Goal: Task Accomplishment & Management: Manage account settings

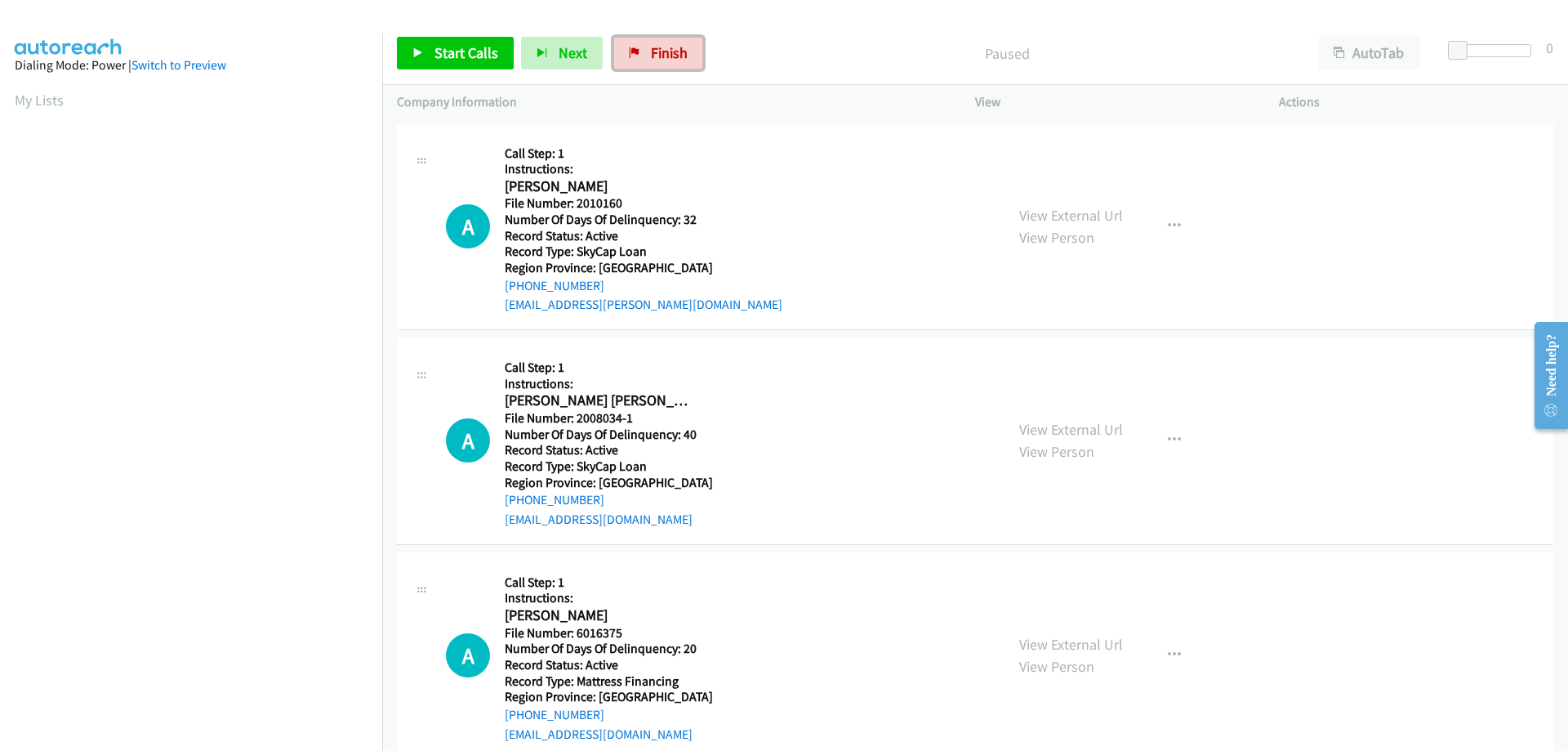
drag, startPoint x: 666, startPoint y: 57, endPoint x: 863, endPoint y: 57, distance: 197.0
click at [666, 57] on span "Finish" at bounding box center [669, 53] width 37 height 19
click at [654, 53] on span "Finish" at bounding box center [669, 53] width 37 height 19
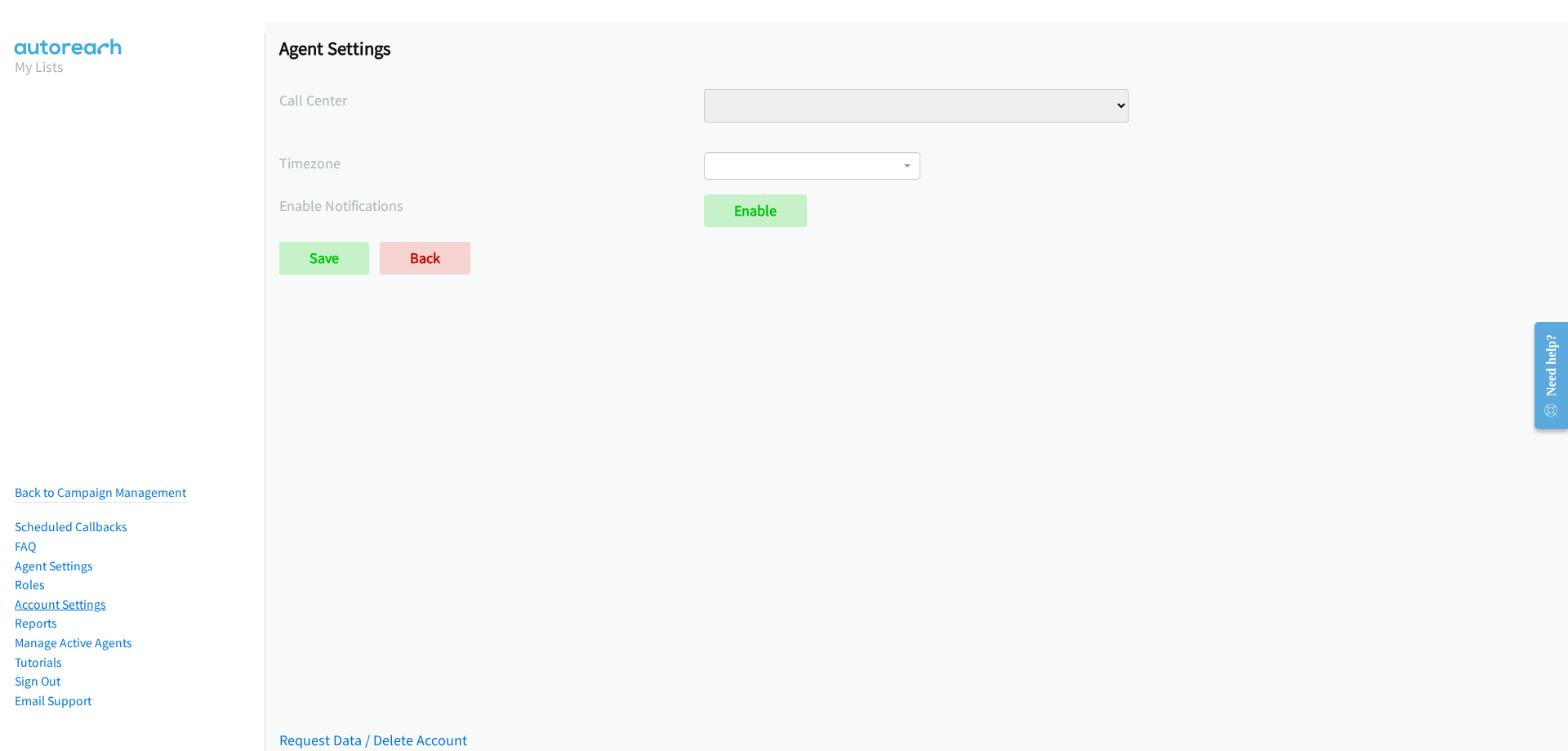
click at [66, 596] on link "Account Settings" at bounding box center [61, 603] width 92 height 15
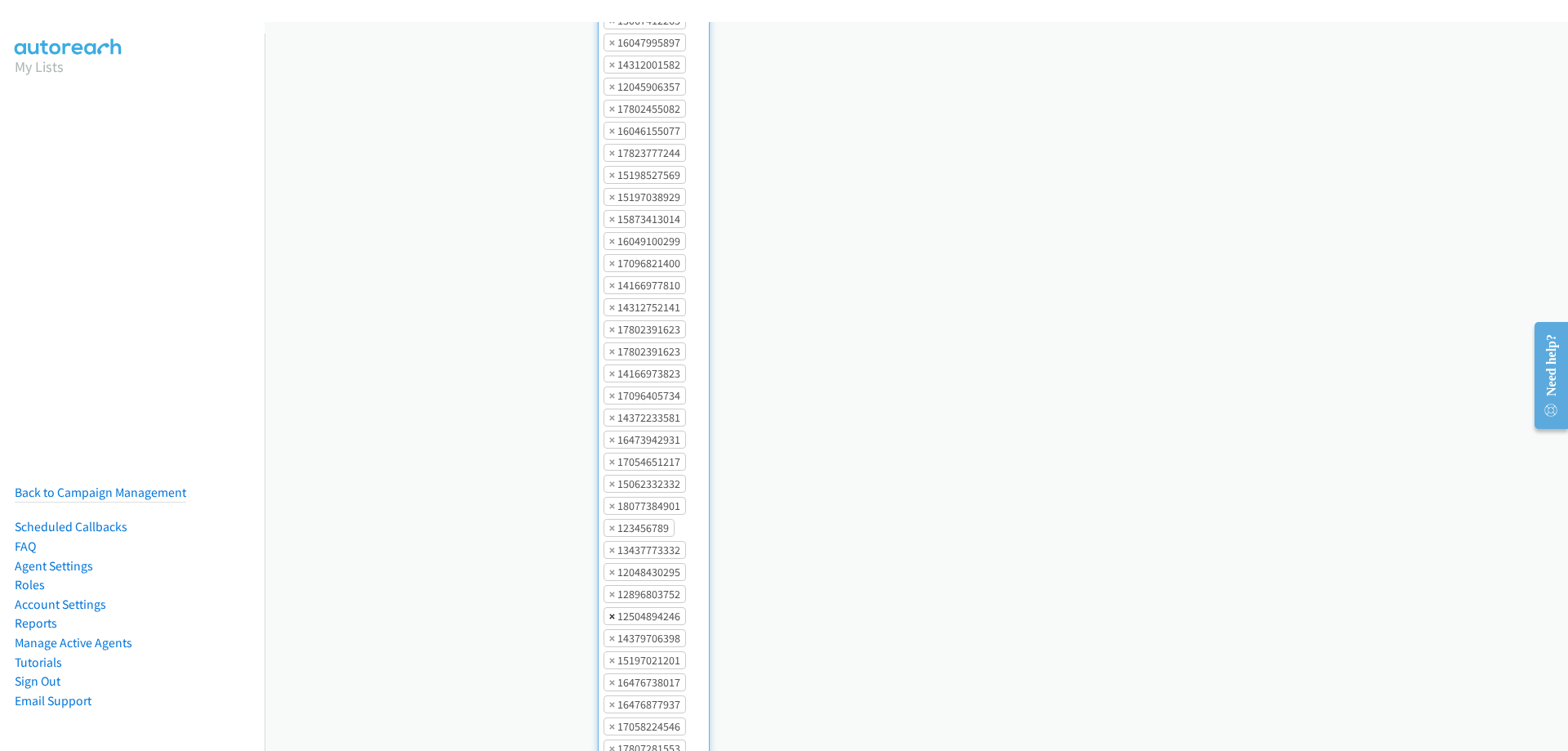
scroll to position [2053, 0]
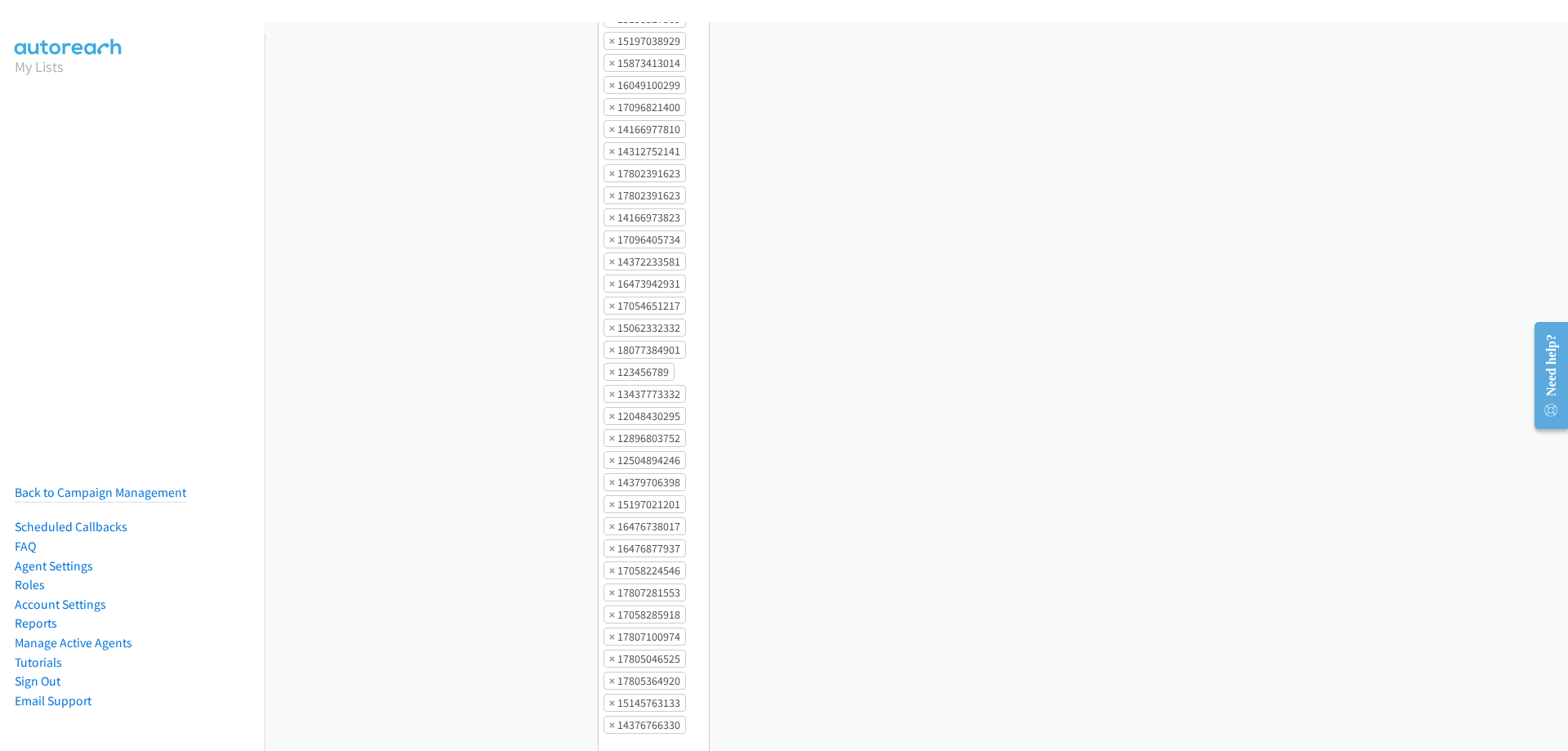
click at [816, 217] on div "15878047268 14373525964 15192821006 16132427520 12265054428 12043333289 1647274…" at bounding box center [1075, 29] width 955 height 1462
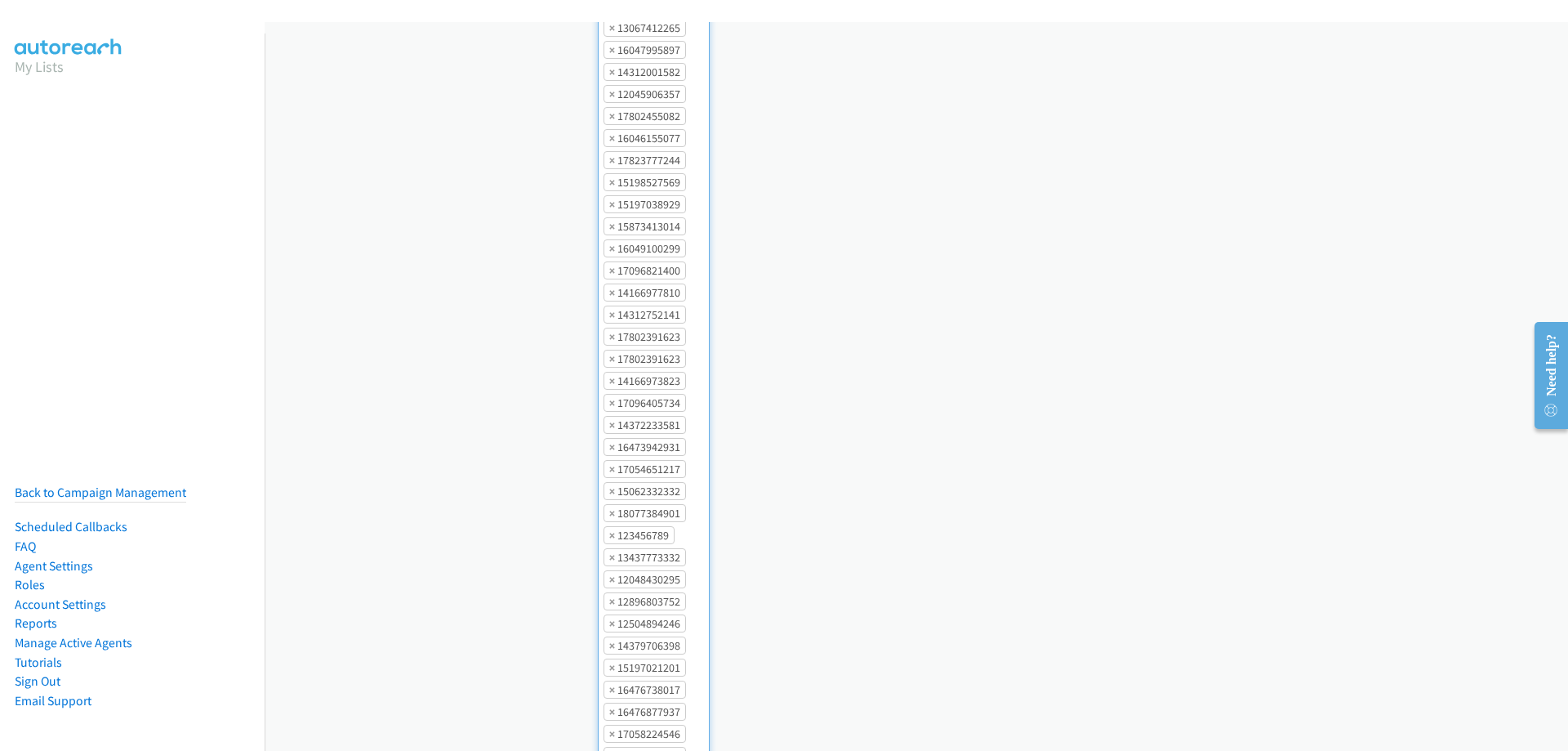
scroll to position [2053, 0]
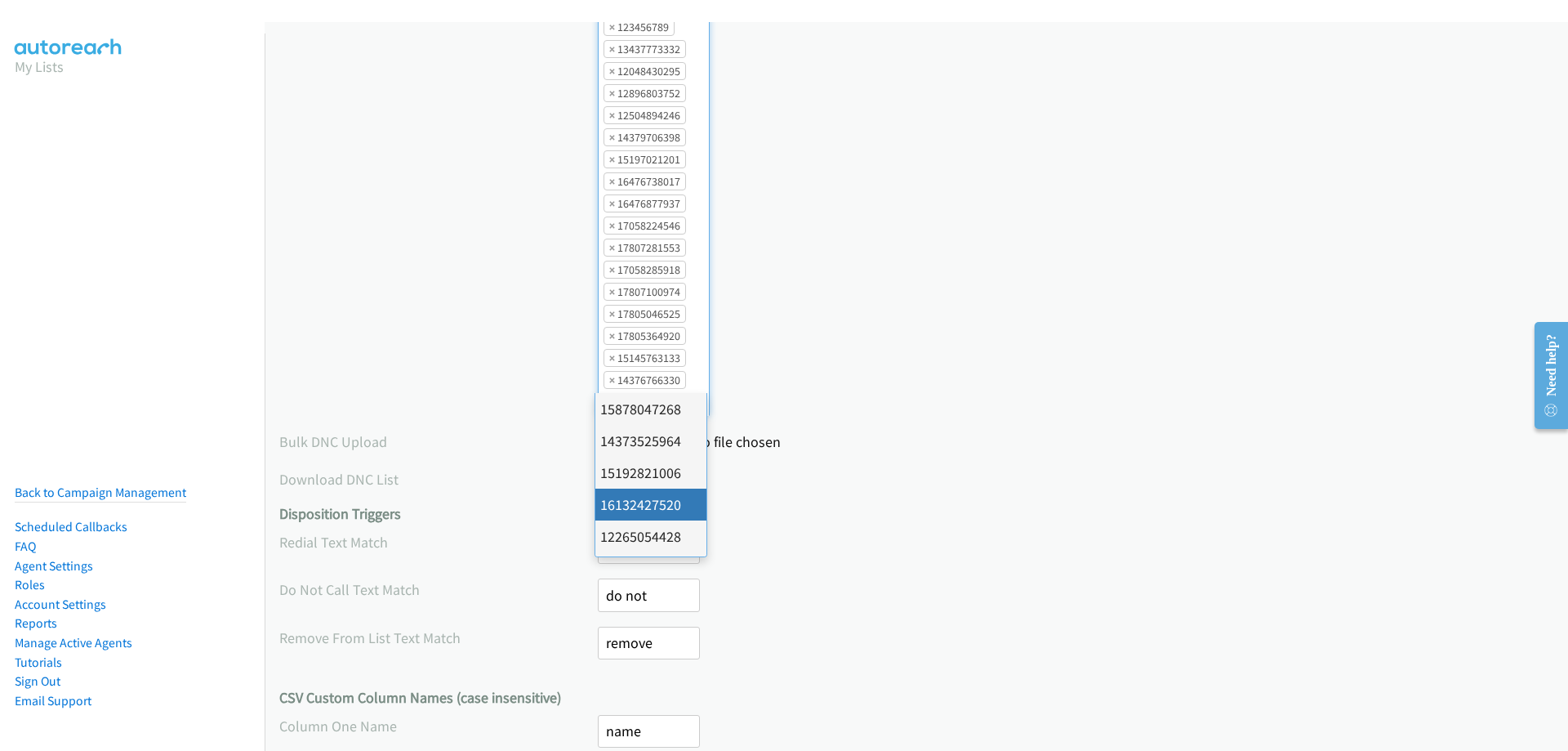
scroll to position [1709, 0]
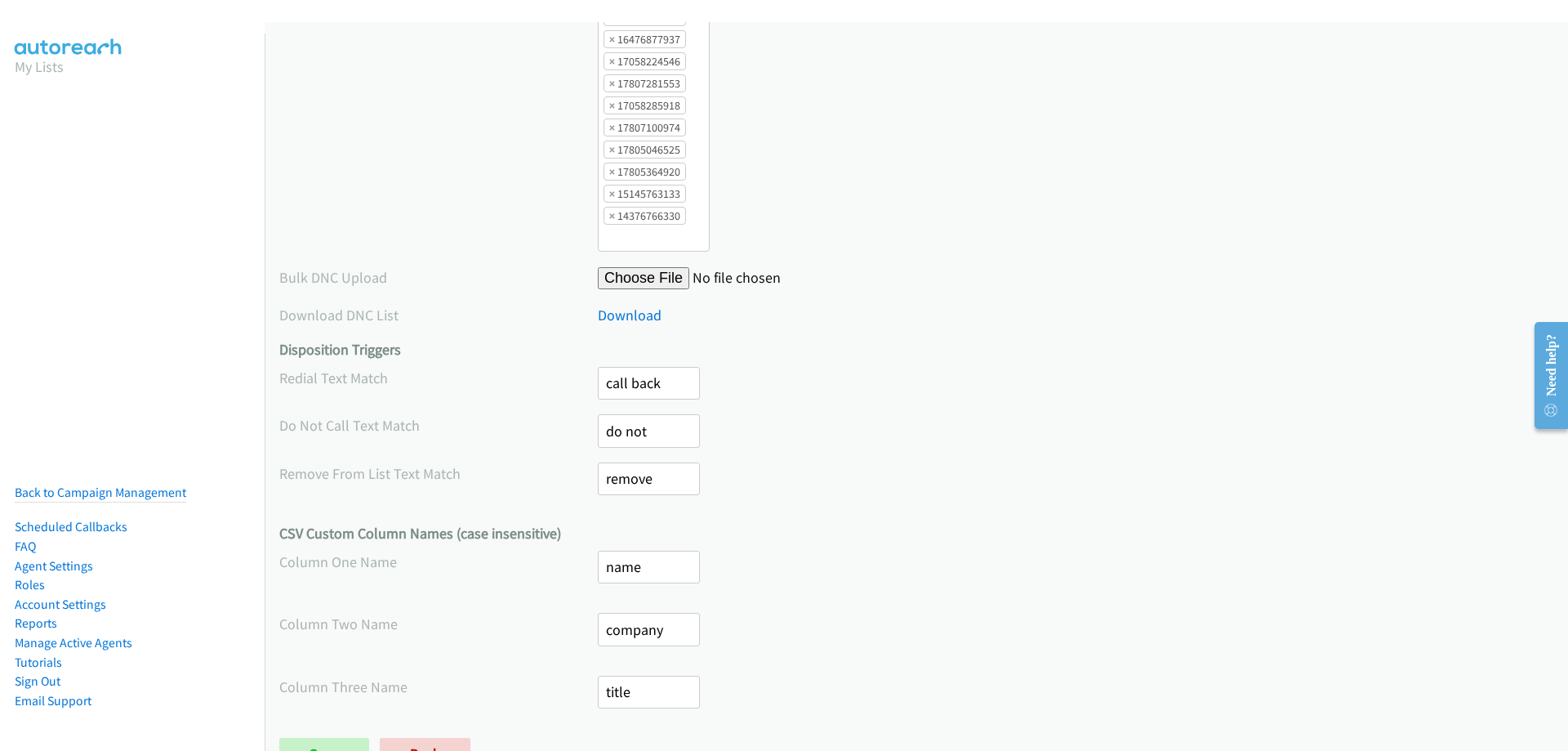
scroll to position [2257, 0]
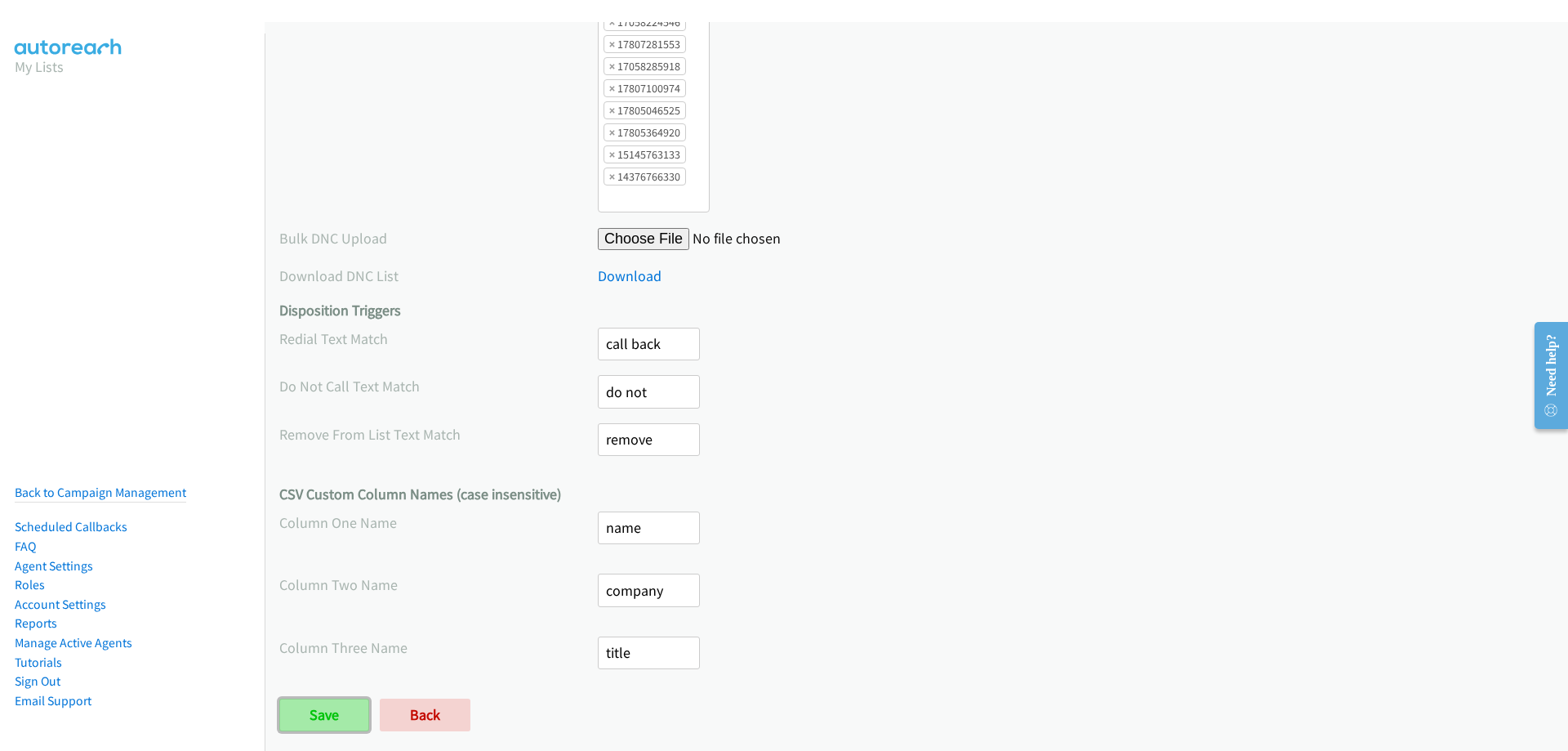
click at [310, 698] on input "Save" at bounding box center [324, 714] width 90 height 33
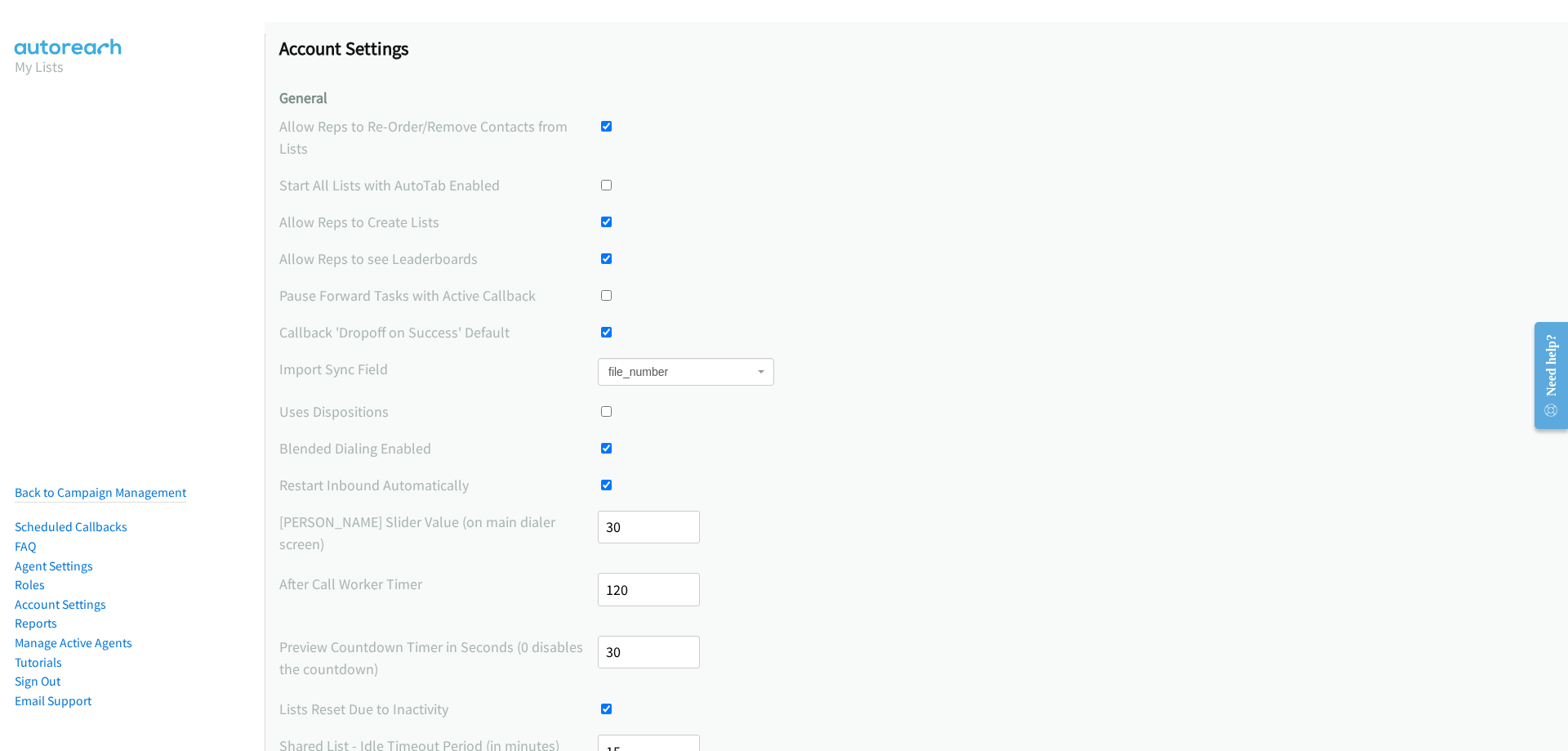
click at [80, 64] on section "My Lists" at bounding box center [133, 66] width 235 height 22
click at [56, 486] on link "Back to Campaign Management" at bounding box center [101, 492] width 172 height 15
